Goal: Use online tool/utility: Utilize a website feature to perform a specific function

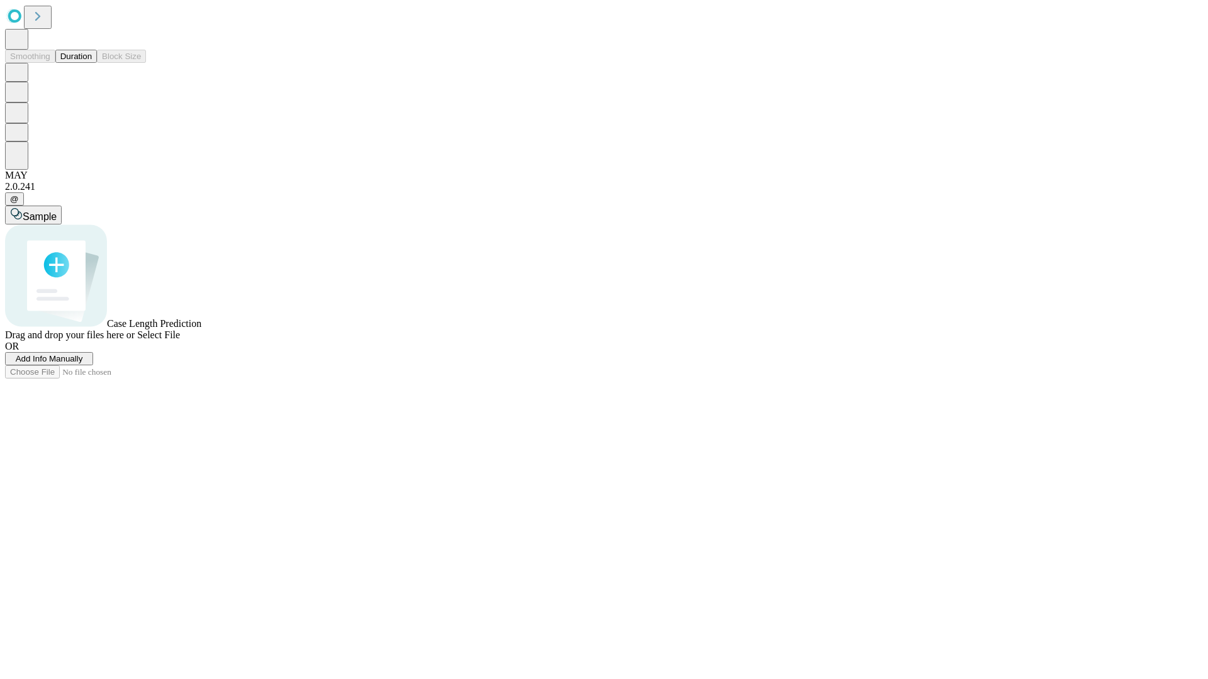
click at [92, 63] on button "Duration" at bounding box center [76, 56] width 42 height 13
click at [83, 364] on span "Add Info Manually" at bounding box center [49, 358] width 67 height 9
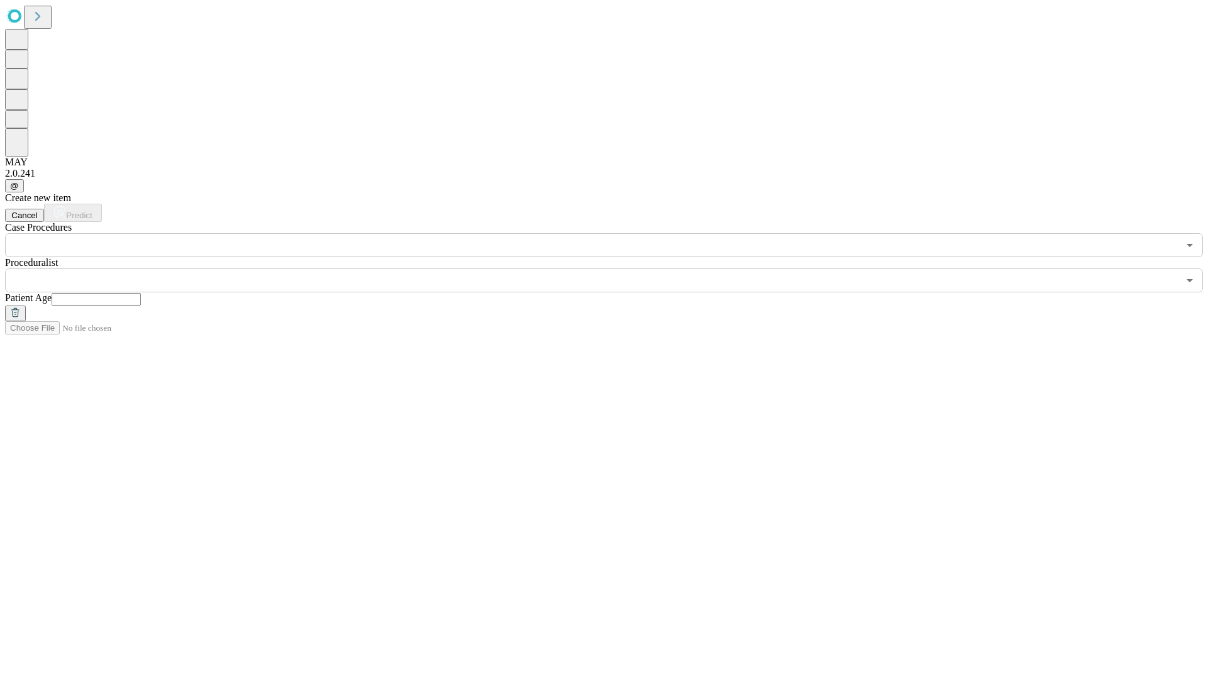
click at [141, 293] on input "text" at bounding box center [96, 299] width 89 height 13
type input "**"
click at [613, 269] on input "text" at bounding box center [591, 281] width 1173 height 24
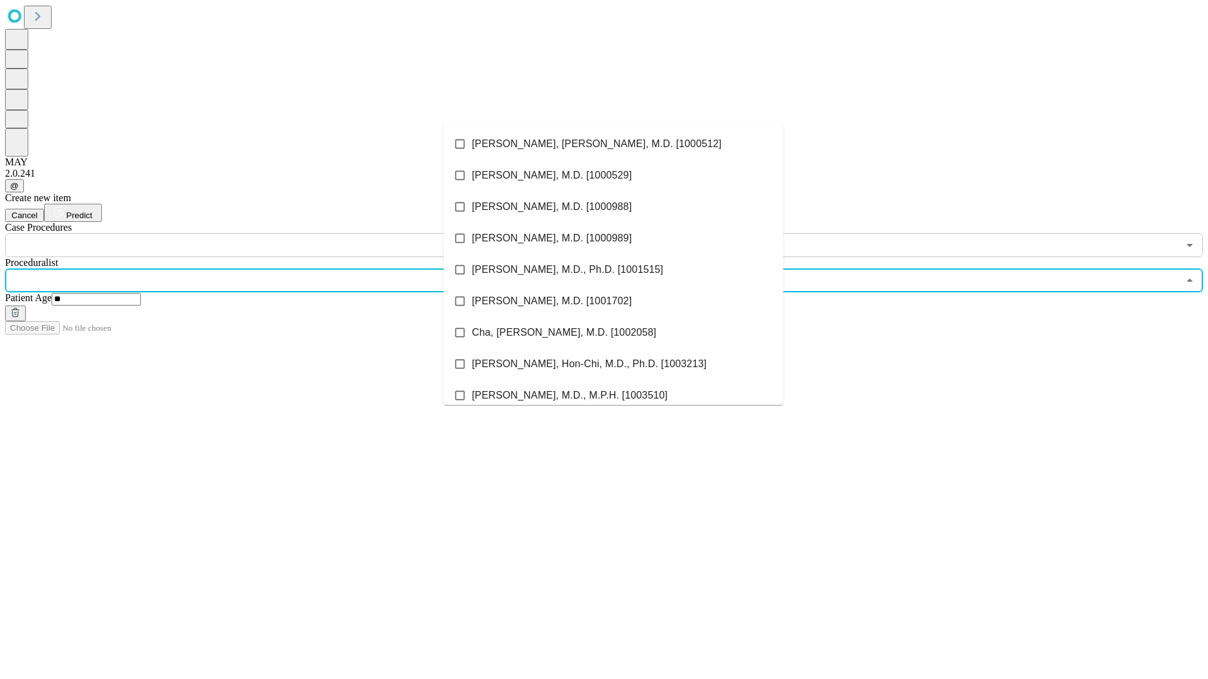
click at [613, 144] on li "[PERSON_NAME], [PERSON_NAME], M.D. [1000512]" at bounding box center [613, 143] width 340 height 31
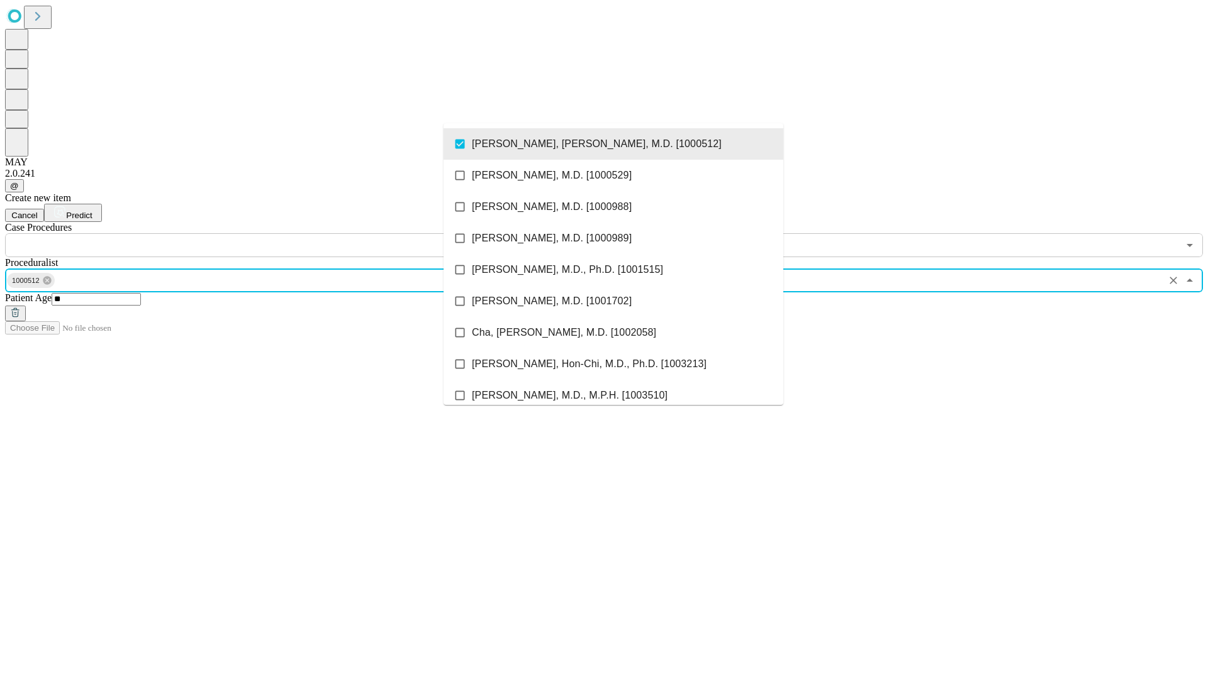
click at [264, 233] on input "text" at bounding box center [591, 245] width 1173 height 24
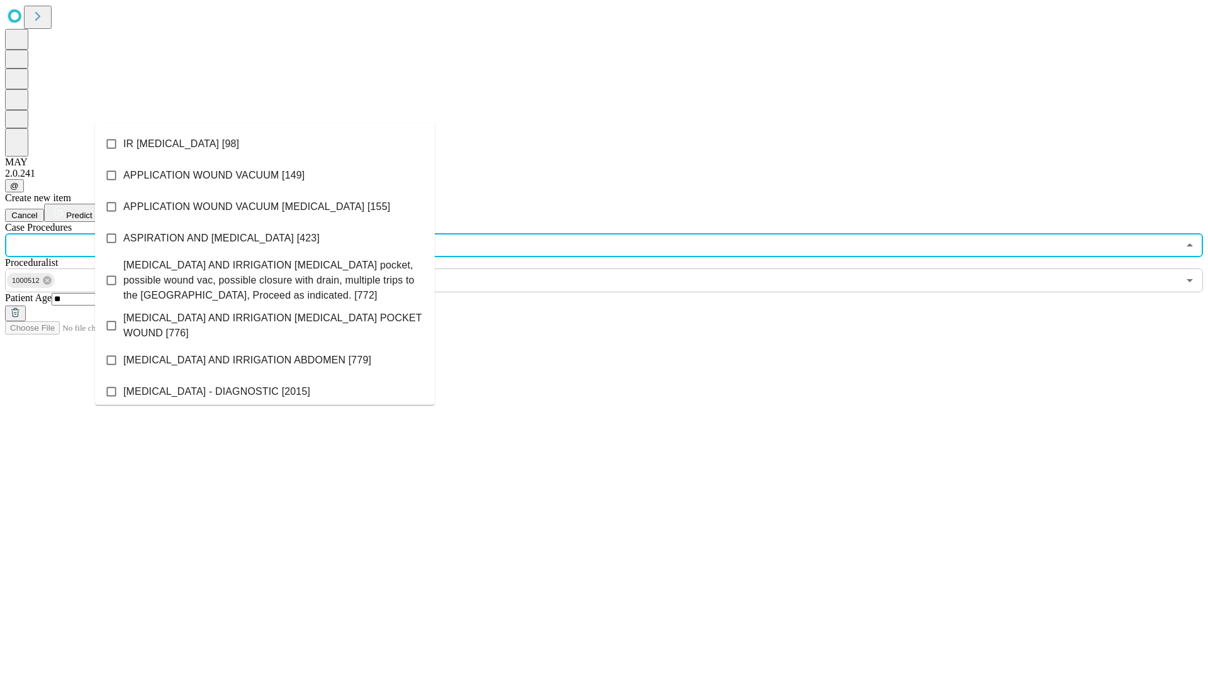
click at [265, 144] on li "IR [MEDICAL_DATA] [98]" at bounding box center [265, 143] width 340 height 31
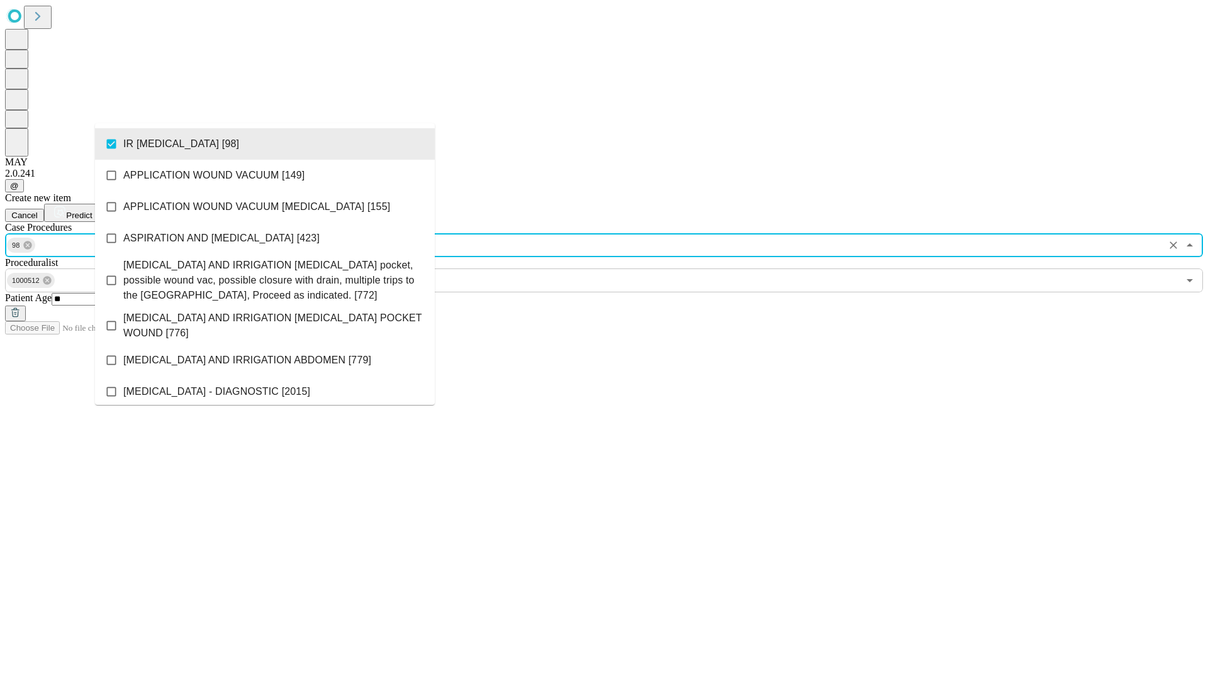
click at [92, 211] on span "Predict" at bounding box center [79, 215] width 26 height 9
